Goal: Information Seeking & Learning: Learn about a topic

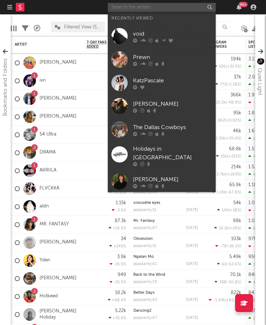
click at [187, 4] on input "text" at bounding box center [162, 7] width 108 height 9
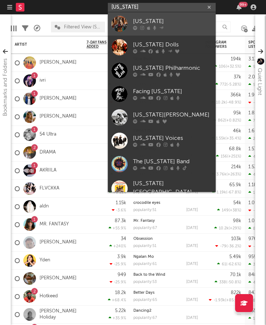
type input "[US_STATE]"
click at [155, 21] on div "[US_STATE]" at bounding box center [172, 21] width 79 height 9
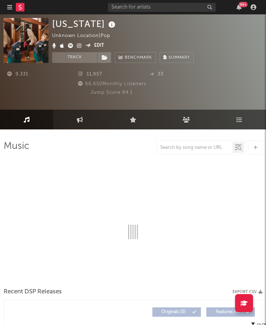
select select "1w"
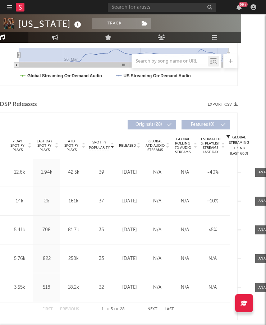
scroll to position [244, 18]
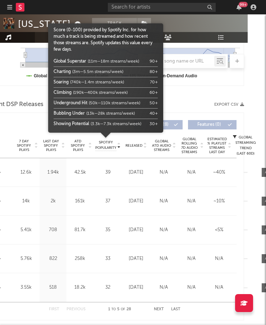
click at [83, 142] on body "Dashboard Discovery Assistant Charts Leads 99 + Notifications Settings Mark all…" at bounding box center [115, 248] width 266 height 956
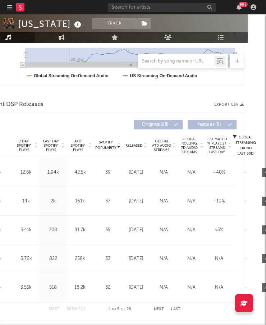
click at [75, 144] on span "ATD Spotify Plays" at bounding box center [77, 145] width 19 height 13
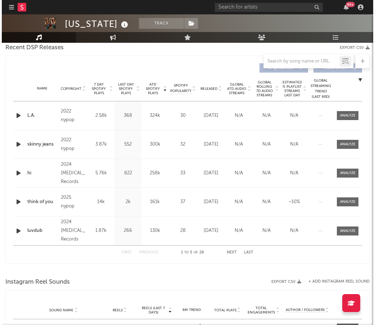
scroll to position [215, 0]
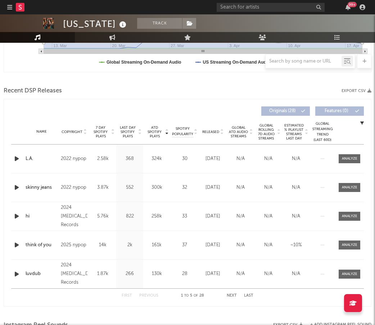
click at [151, 133] on span "ATD Spotify Plays" at bounding box center [154, 132] width 19 height 13
click at [17, 157] on icon "button" at bounding box center [17, 158] width 8 height 9
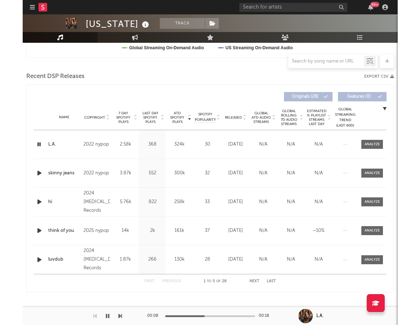
scroll to position [232, 0]
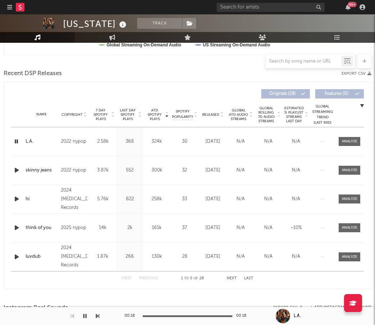
click at [15, 170] on icon "button" at bounding box center [17, 170] width 8 height 9
click at [184, 78] on div "Recent DSP Releases Export CSV" at bounding box center [188, 74] width 368 height 12
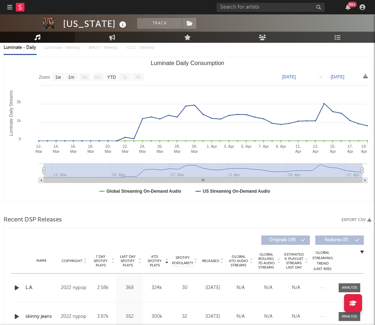
scroll to position [0, 0]
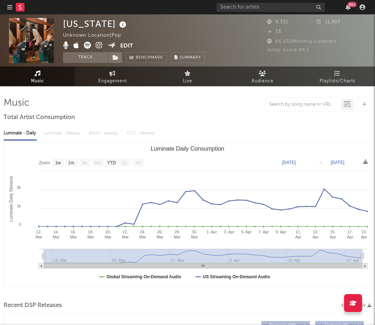
click at [96, 44] on icon at bounding box center [99, 45] width 7 height 7
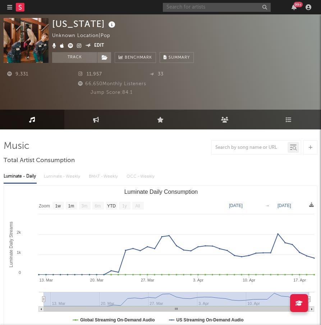
click at [234, 5] on input "text" at bounding box center [217, 7] width 108 height 9
type input "[PERSON_NAME]"
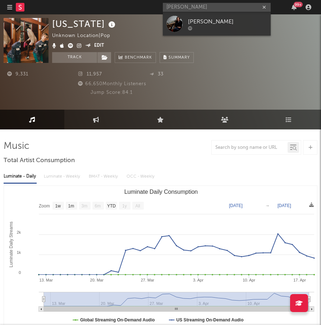
drag, startPoint x: 238, startPoint y: 18, endPoint x: 251, endPoint y: 10, distance: 15.7
click at [237, 18] on div "[PERSON_NAME]" at bounding box center [227, 21] width 79 height 9
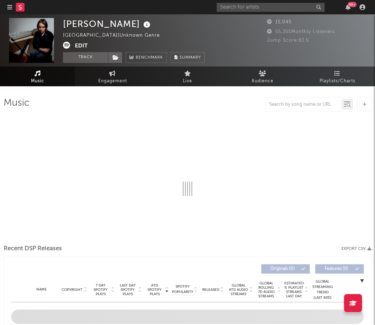
select select "6m"
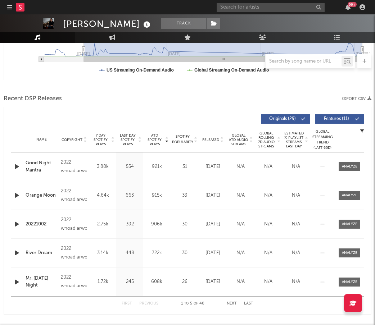
scroll to position [209, 0]
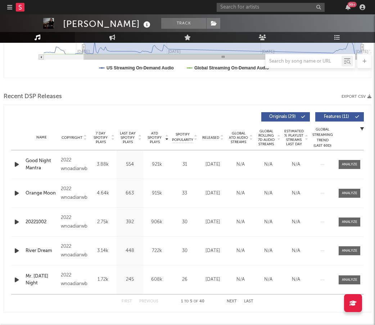
click at [162, 138] on span "ATD Spotify Plays" at bounding box center [154, 137] width 19 height 13
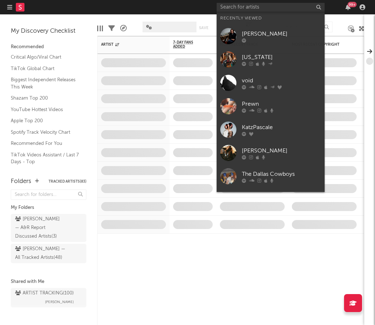
click at [288, 10] on input "text" at bounding box center [271, 7] width 108 height 9
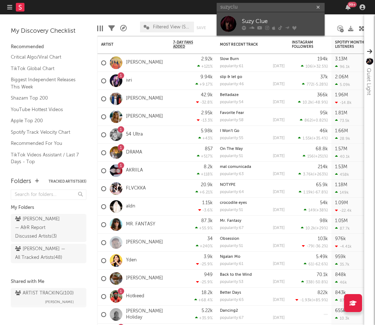
type input "suzyclu"
click at [266, 20] on div "Suzy Clue" at bounding box center [281, 21] width 79 height 9
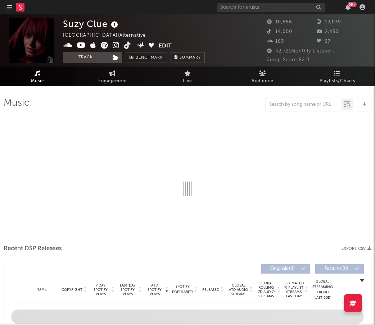
select select "6m"
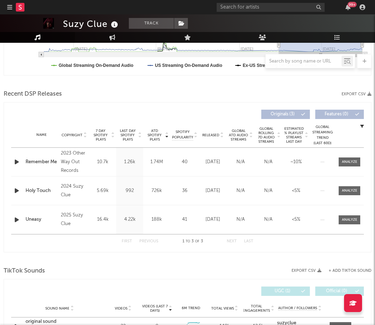
scroll to position [217, 0]
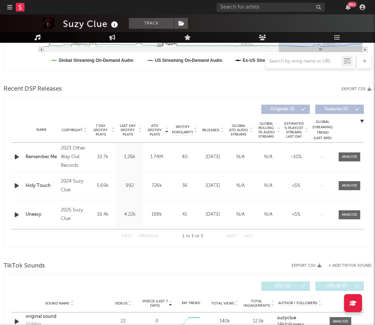
click at [157, 126] on span "ATD Spotify Plays" at bounding box center [154, 130] width 19 height 13
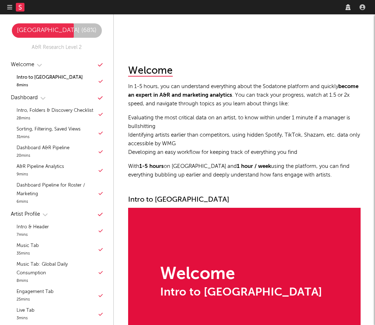
scroll to position [170, 0]
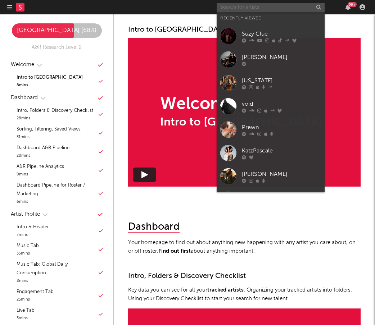
click at [304, 7] on input "text" at bounding box center [271, 7] width 108 height 9
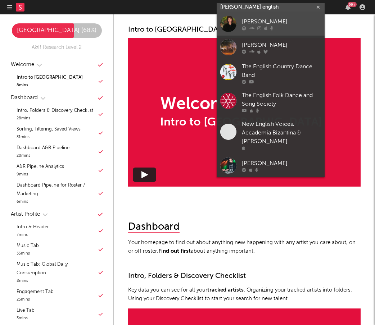
type input "dan english"
click at [226, 22] on div at bounding box center [228, 24] width 16 height 16
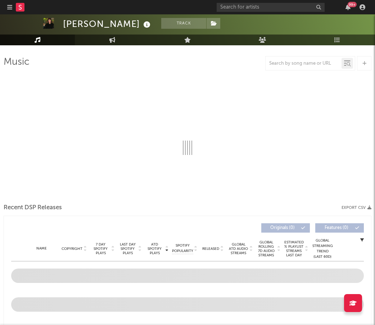
select select "6m"
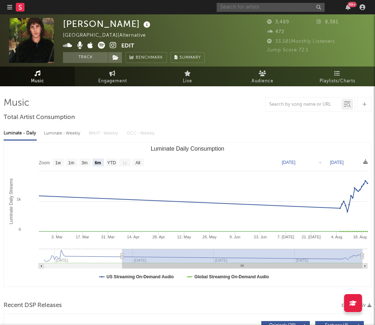
click at [282, 9] on input "text" at bounding box center [271, 7] width 108 height 9
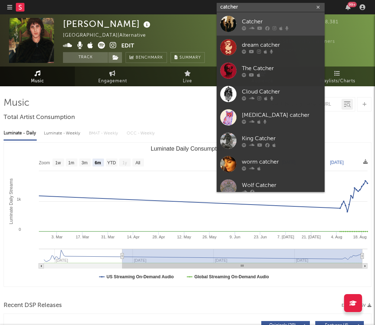
type input "catcher"
click at [277, 23] on div "Catcher" at bounding box center [281, 21] width 79 height 9
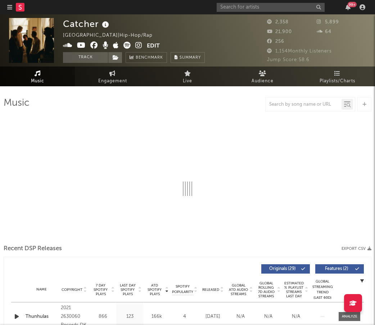
select select "6m"
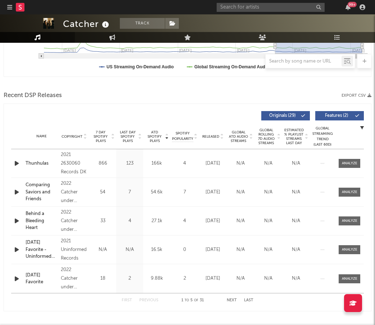
scroll to position [209, 0]
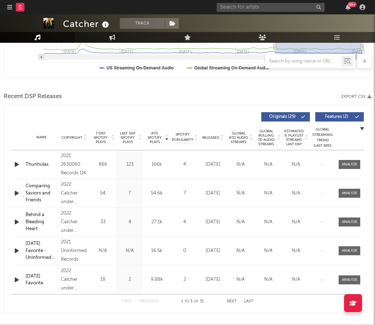
click at [149, 137] on span "ATD Spotify Plays" at bounding box center [154, 137] width 19 height 13
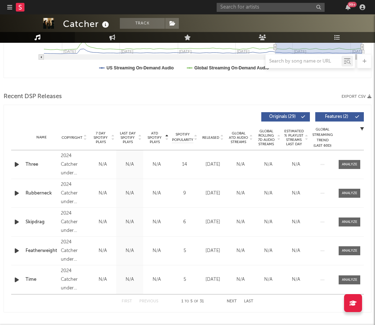
click at [154, 135] on span "ATD Spotify Plays" at bounding box center [154, 137] width 19 height 13
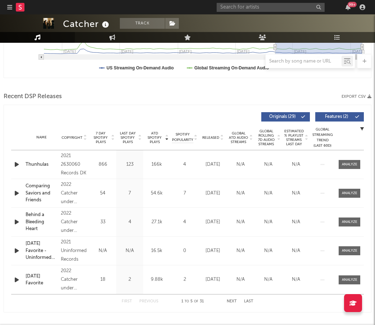
click at [214, 139] on span "Released" at bounding box center [210, 138] width 17 height 4
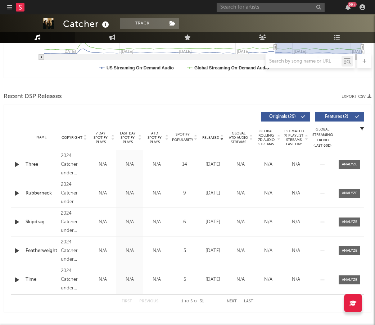
click at [213, 136] on span "Released" at bounding box center [210, 138] width 17 height 4
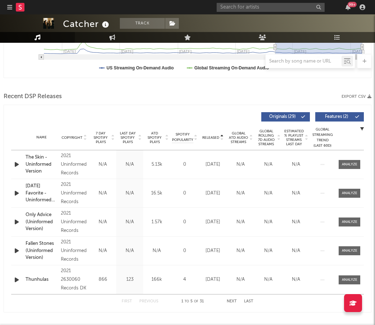
click at [213, 136] on span "Released" at bounding box center [210, 138] width 17 height 4
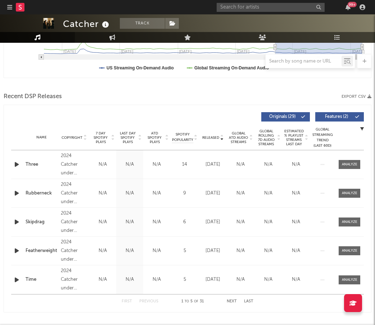
click at [155, 140] on span "ATD Spotify Plays" at bounding box center [154, 137] width 19 height 13
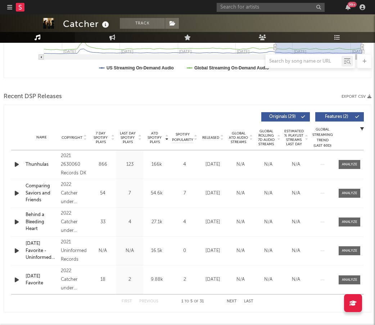
click at [17, 162] on icon "button" at bounding box center [17, 164] width 8 height 9
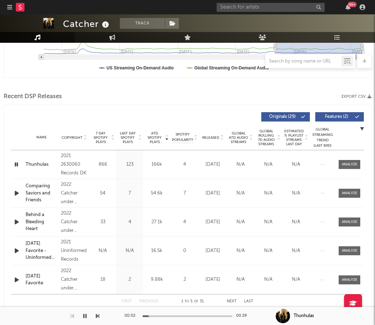
click at [17, 161] on icon "button" at bounding box center [16, 164] width 7 height 9
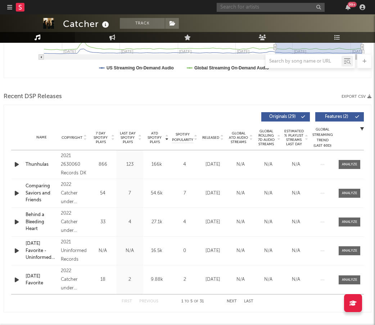
click at [283, 11] on input "text" at bounding box center [271, 7] width 108 height 9
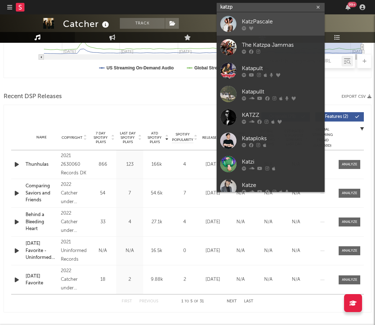
type input "katzp"
click at [286, 27] on div at bounding box center [281, 28] width 79 height 4
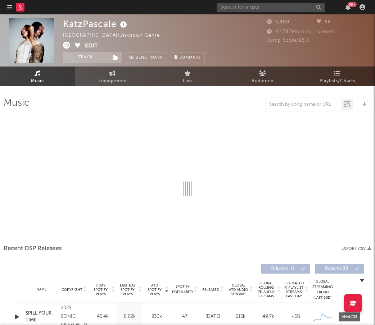
select select "1w"
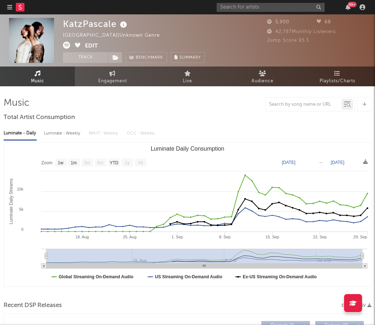
click at [299, 13] on div "99 +" at bounding box center [292, 7] width 151 height 14
click at [281, 5] on input "text" at bounding box center [271, 7] width 108 height 9
type input "keo"
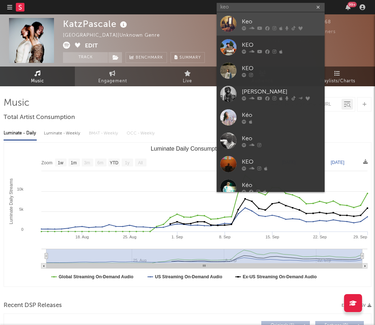
click at [290, 22] on div "Keo" at bounding box center [281, 21] width 79 height 9
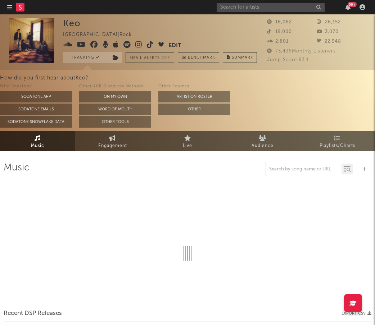
select select "6m"
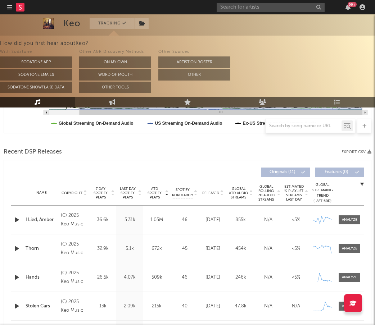
scroll to position [222, 0]
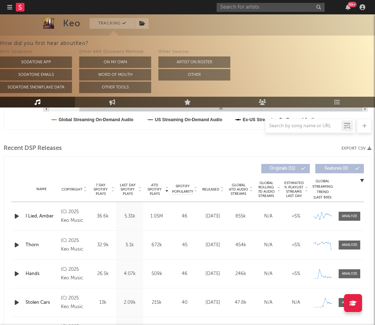
click at [215, 190] on span "Released" at bounding box center [210, 189] width 17 height 4
click at [240, 191] on span "Global ATD Audio Streams" at bounding box center [238, 189] width 20 height 13
click at [155, 192] on span "ATD Spotify Plays" at bounding box center [154, 189] width 19 height 13
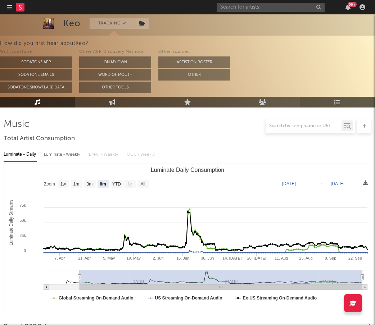
scroll to position [0, 0]
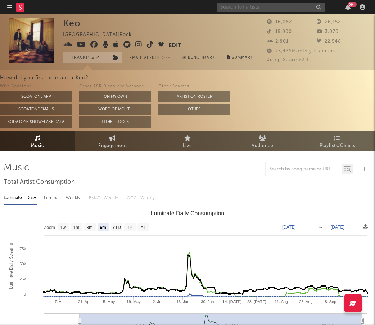
click at [272, 5] on input "text" at bounding box center [271, 7] width 108 height 9
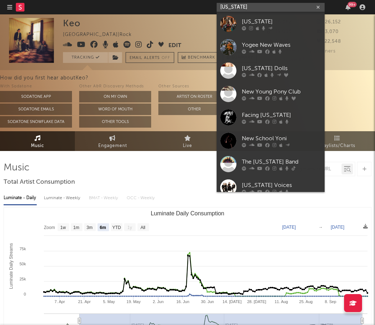
type input "[US_STATE]"
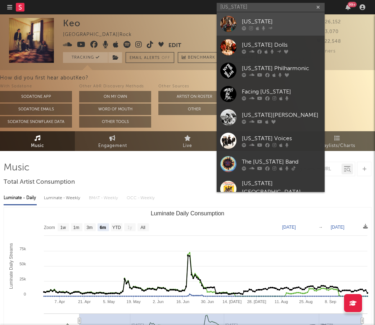
click at [264, 22] on div "[US_STATE]" at bounding box center [281, 21] width 79 height 9
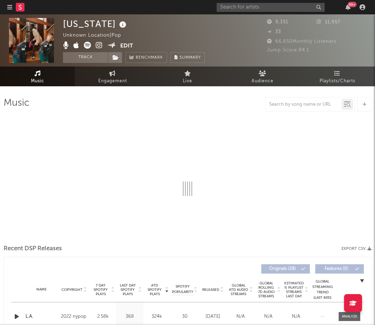
select select "1w"
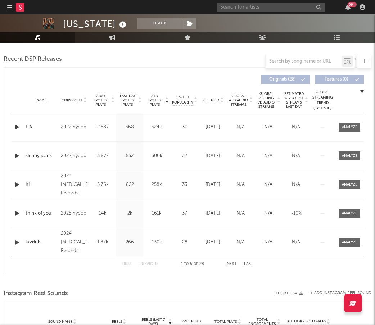
scroll to position [246, 0]
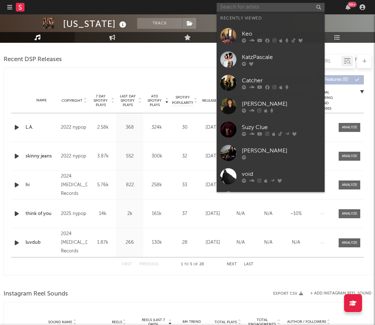
click at [273, 6] on input "text" at bounding box center [271, 7] width 108 height 9
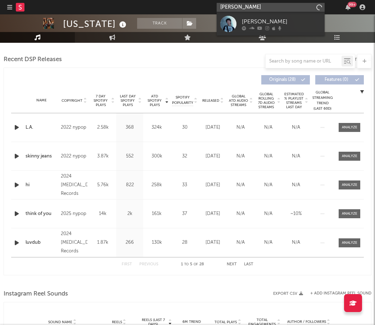
type input "harry teardrop"
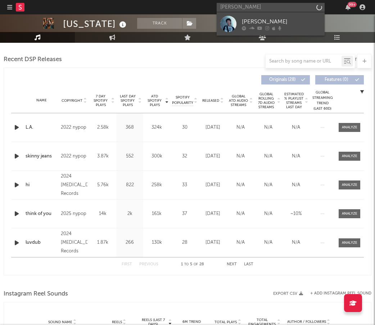
click at [270, 25] on div "Harry Teardrop" at bounding box center [281, 21] width 79 height 9
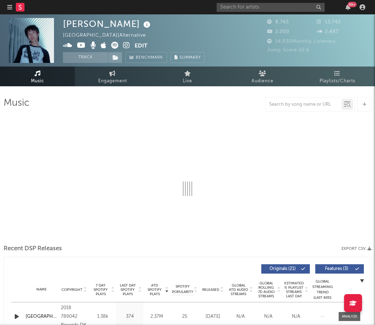
select select "6m"
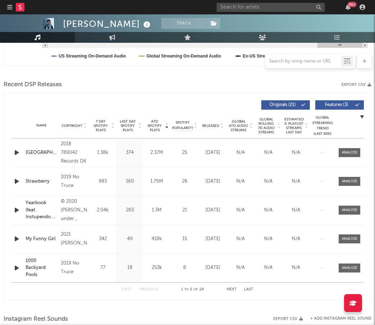
scroll to position [221, 0]
click at [216, 124] on span "Released" at bounding box center [210, 125] width 17 height 4
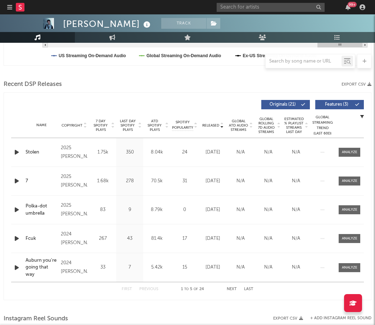
click at [148, 126] on span "ATD Spotify Plays" at bounding box center [154, 125] width 19 height 13
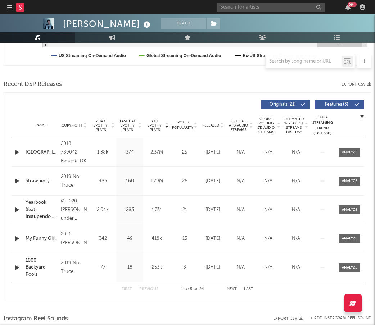
click at [217, 125] on span "Released" at bounding box center [210, 125] width 17 height 4
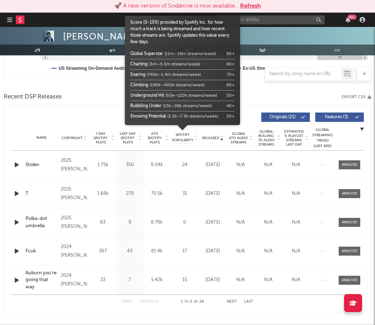
click at [157, 134] on div at bounding box center [182, 134] width 115 height 18
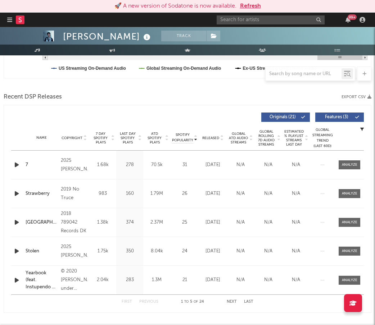
click at [157, 134] on span "ATD Spotify Plays" at bounding box center [154, 138] width 19 height 13
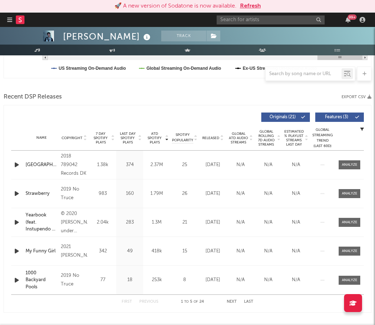
click at [155, 139] on span "ATD Spotify Plays" at bounding box center [154, 138] width 19 height 13
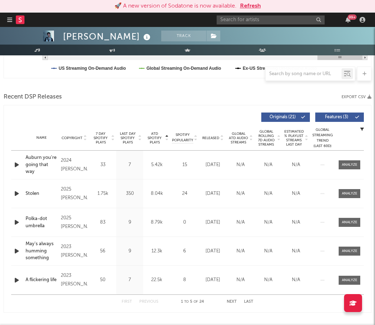
click at [155, 139] on span "ATD Spotify Plays" at bounding box center [154, 138] width 19 height 13
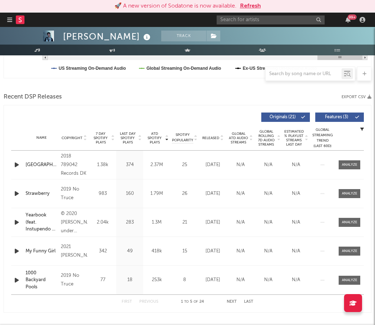
click at [127, 134] on span "Last Day Spotify Plays" at bounding box center [127, 138] width 19 height 13
click at [104, 133] on span "7 Day Spotify Plays" at bounding box center [100, 138] width 19 height 13
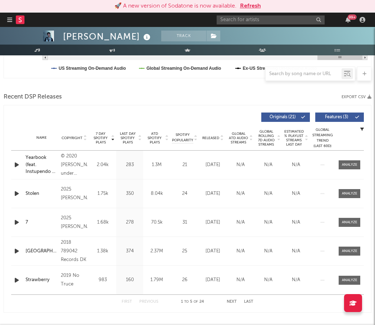
click at [331, 116] on span "Features ( 3 )" at bounding box center [336, 117] width 33 height 4
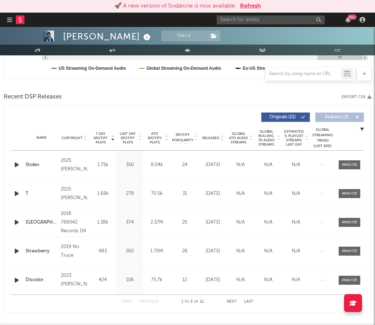
click at [126, 136] on span "Last Day Spotify Plays" at bounding box center [127, 138] width 19 height 13
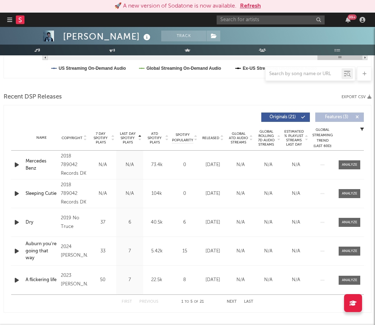
click at [126, 133] on span "Last Day Spotify Plays" at bounding box center [127, 138] width 19 height 13
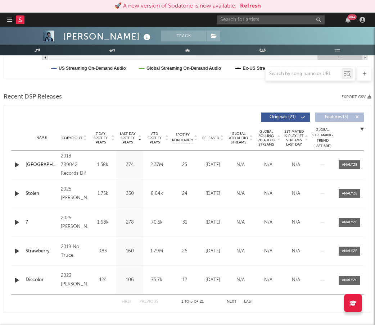
click at [153, 129] on div "Name Copyright Label Album Names Composer Names 7 Day Spotify Plays Last Day Sp…" at bounding box center [187, 138] width 353 height 25
click at [154, 135] on span "ATD Spotify Plays" at bounding box center [154, 138] width 19 height 13
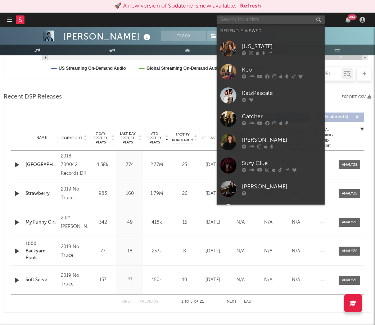
click at [241, 20] on input "text" at bounding box center [271, 19] width 108 height 9
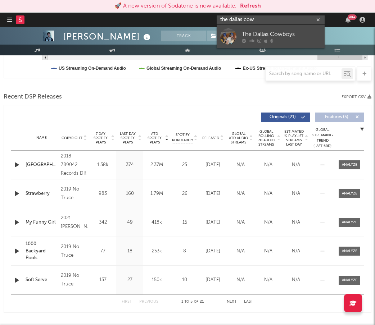
type input "the dallas cow"
click at [246, 35] on div "The Dallas Cowboys" at bounding box center [281, 34] width 79 height 9
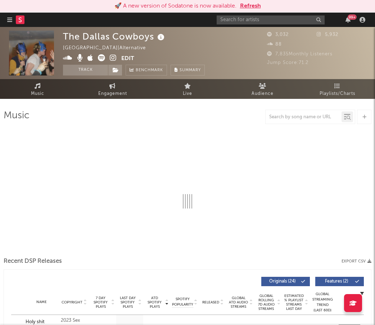
select select "6m"
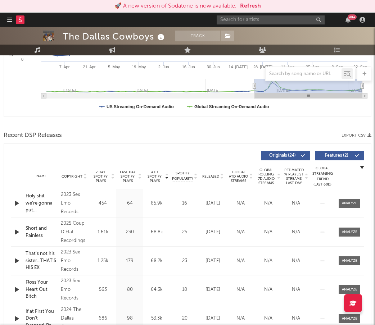
scroll to position [187, 0]
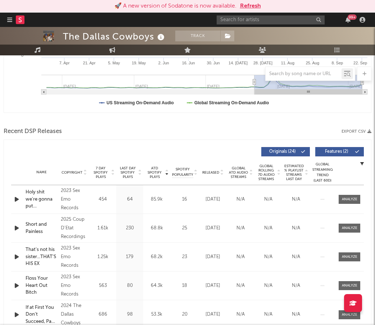
click at [154, 171] on span "ATD Spotify Plays" at bounding box center [154, 172] width 19 height 13
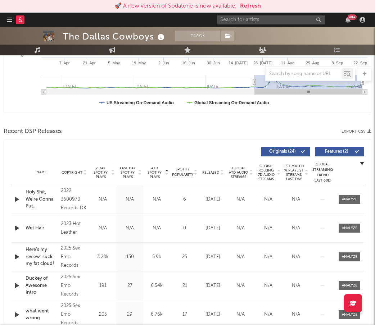
click at [154, 171] on span "ATD Spotify Plays" at bounding box center [154, 172] width 19 height 13
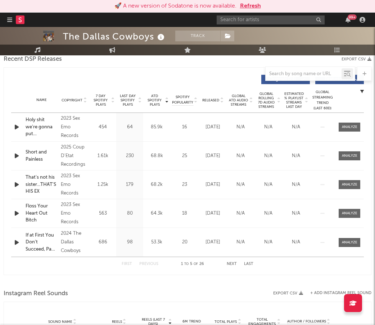
scroll to position [260, 0]
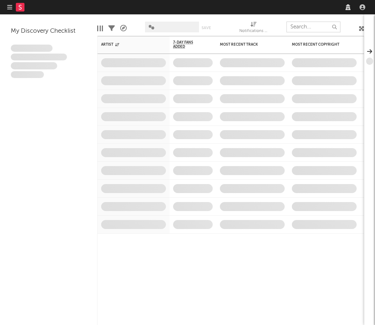
click at [309, 24] on input "text" at bounding box center [313, 27] width 54 height 11
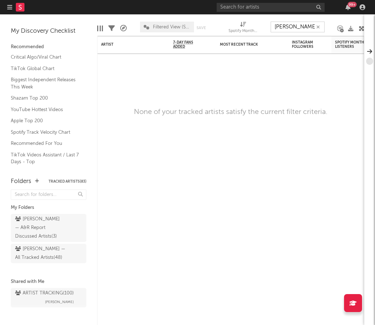
type input "hollis how"
click at [305, 15] on div "Edit Columns Filters A&R Pipeline Filtered View (Socials and Spotify) Save Save…" at bounding box center [230, 25] width 267 height 22
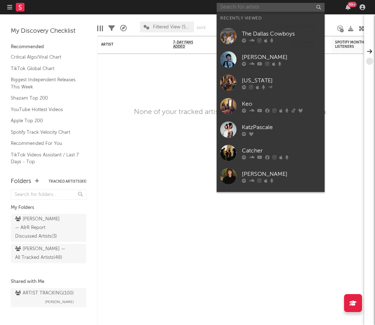
click at [287, 8] on input "text" at bounding box center [271, 7] width 108 height 9
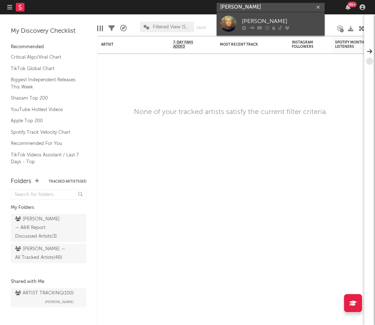
type input "hollis howar"
click at [286, 21] on div "Hollis Howard" at bounding box center [281, 21] width 79 height 9
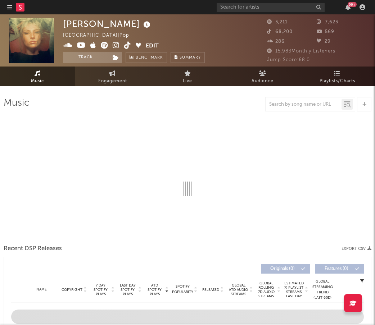
select select "1w"
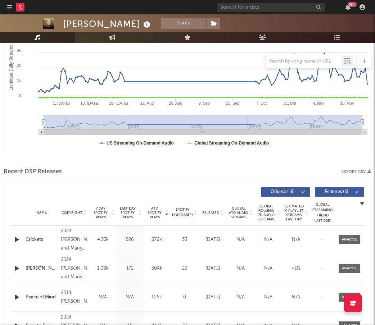
scroll to position [134, 0]
click at [152, 212] on span "ATD Spotify Plays" at bounding box center [154, 212] width 19 height 13
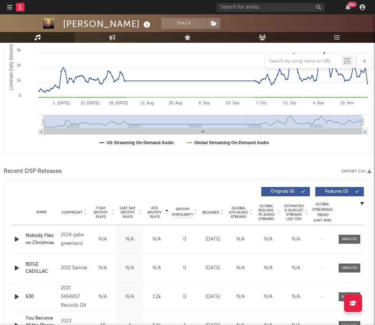
click at [152, 212] on span "ATD Spotify Plays" at bounding box center [154, 212] width 19 height 13
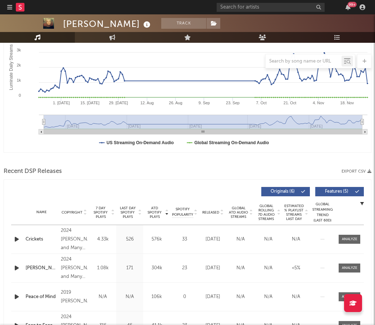
click at [17, 267] on icon "button" at bounding box center [17, 268] width 8 height 9
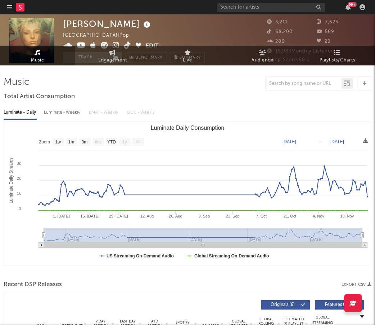
scroll to position [0, 0]
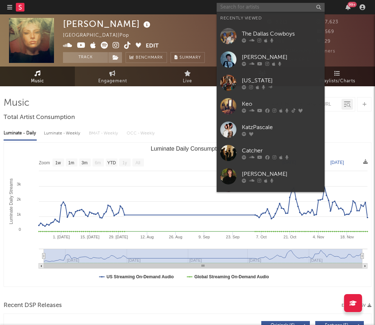
click at [244, 8] on input "text" at bounding box center [271, 7] width 108 height 9
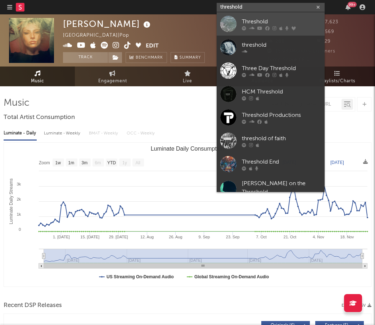
type input "threshold"
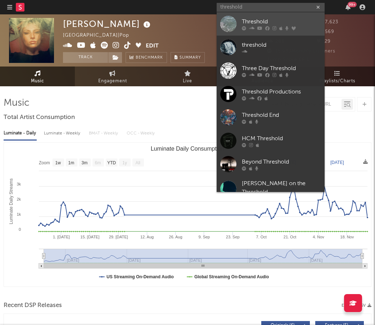
click at [243, 20] on div "Threshold" at bounding box center [281, 21] width 79 height 9
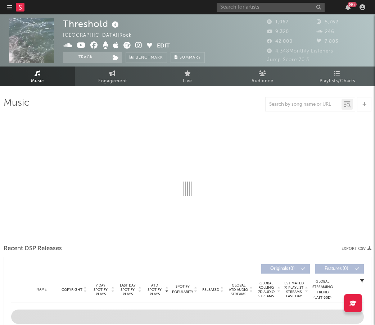
select select "1w"
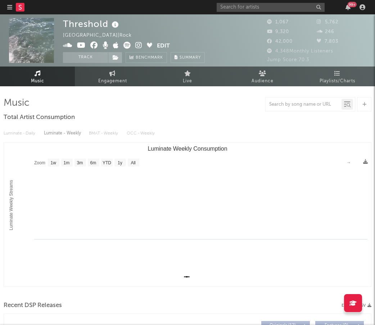
click at [138, 44] on icon at bounding box center [138, 45] width 7 height 7
click at [236, 8] on input "text" at bounding box center [271, 7] width 108 height 9
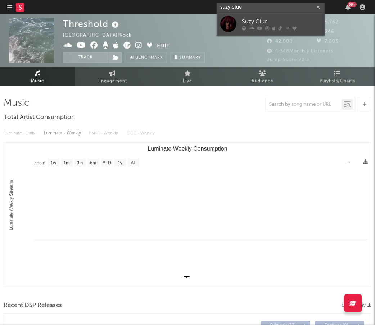
type input "suzy clue"
click at [255, 22] on div "Suzy Clue" at bounding box center [281, 21] width 79 height 9
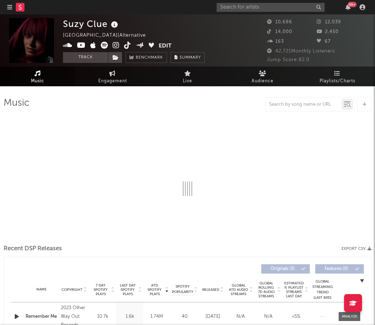
select select "6m"
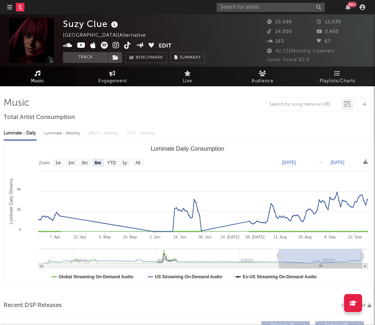
click at [127, 45] on icon at bounding box center [127, 45] width 7 height 7
